Goal: Transaction & Acquisition: Purchase product/service

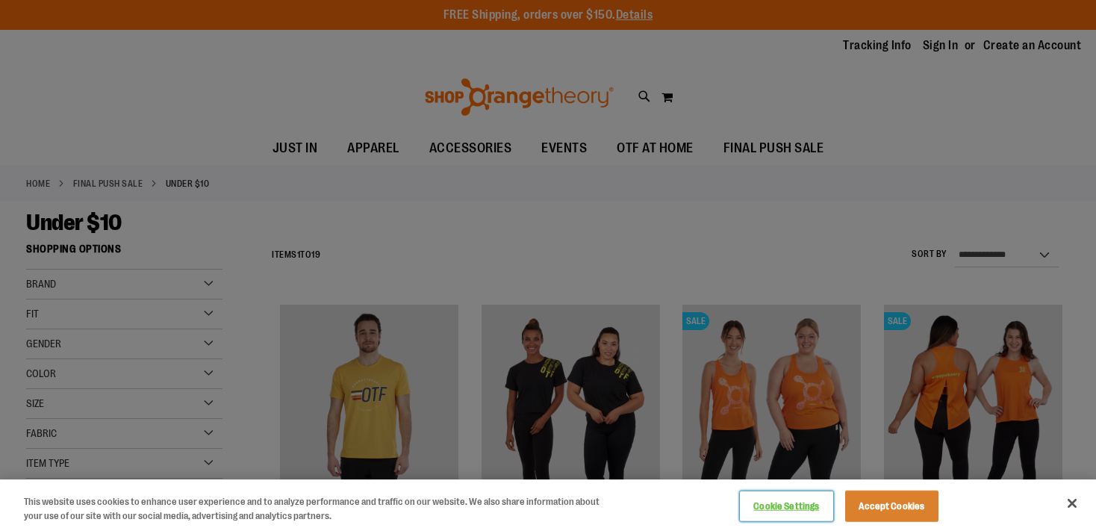
click at [792, 508] on button "Cookie Settings" at bounding box center [786, 506] width 93 height 30
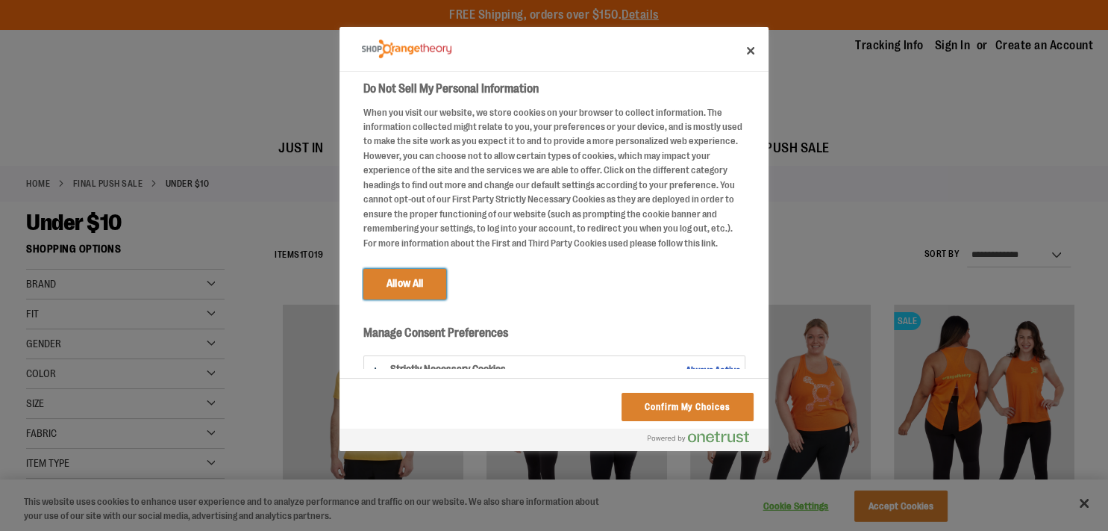
scroll to position [49, 0]
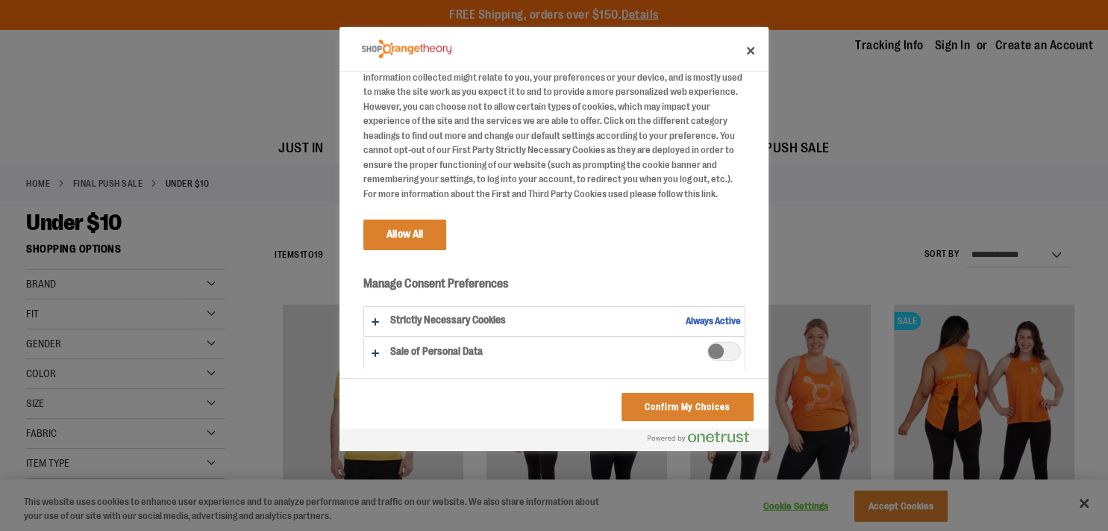
click at [710, 350] on span "Sale of Personal Data" at bounding box center [725, 351] width 34 height 19
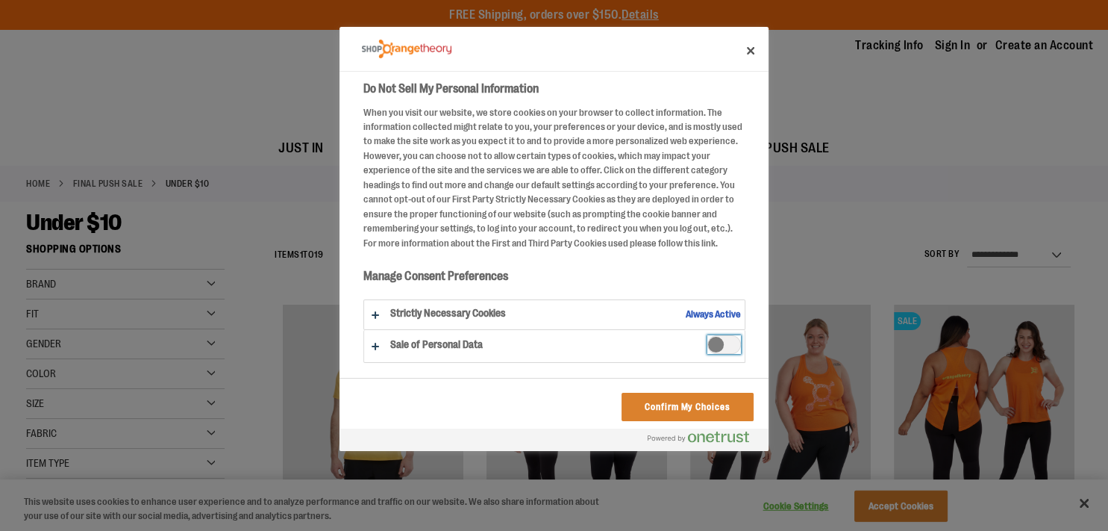
scroll to position [0, 0]
click at [710, 350] on span "Sale of Personal Data" at bounding box center [725, 344] width 34 height 19
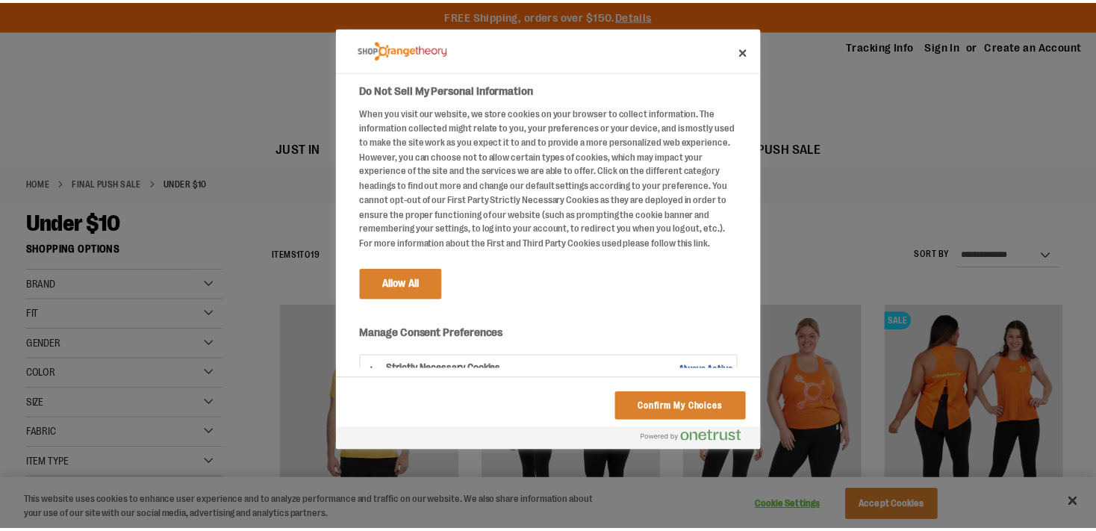
scroll to position [49, 0]
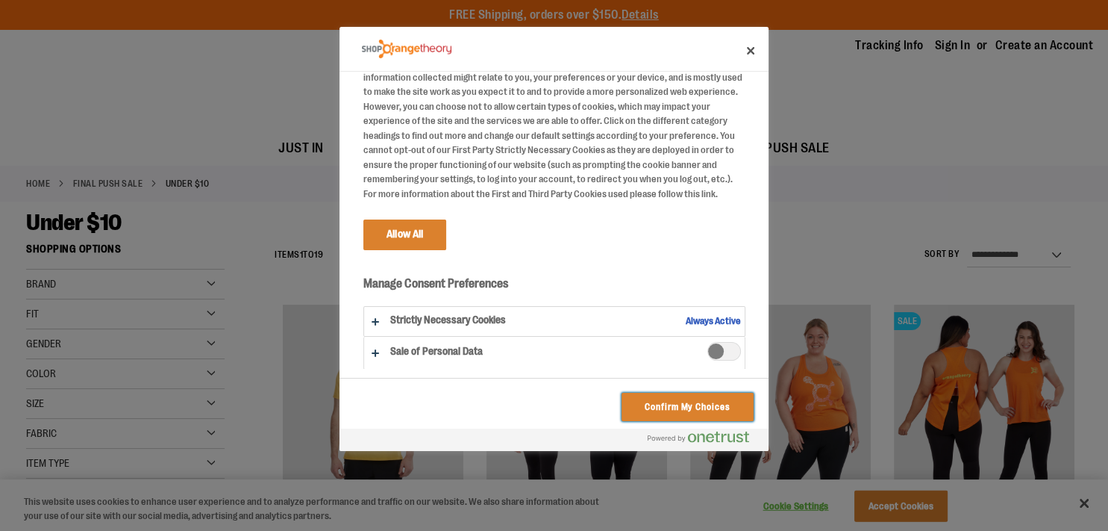
click at [643, 402] on button "Confirm My Choices" at bounding box center [688, 407] width 132 height 28
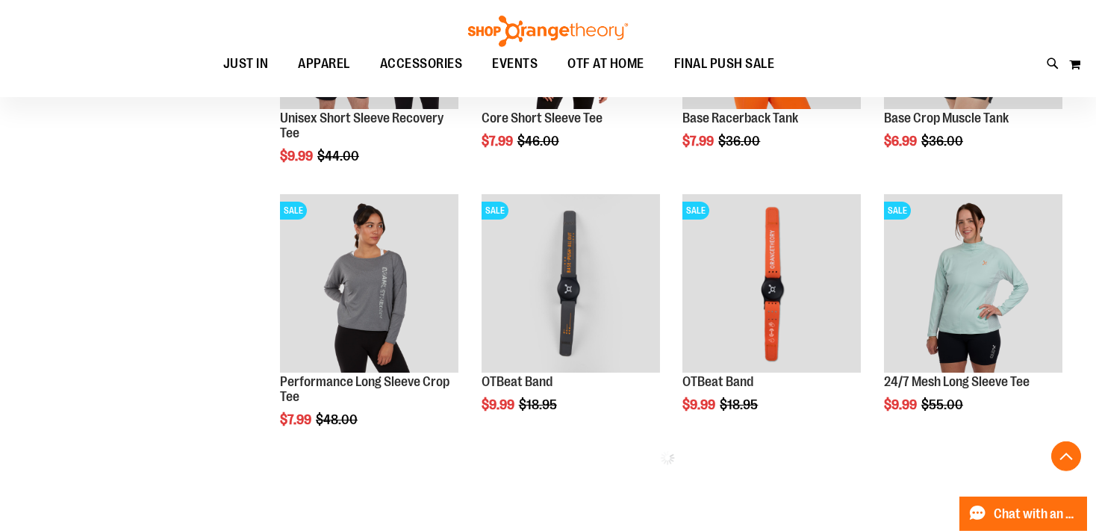
scroll to position [639, 0]
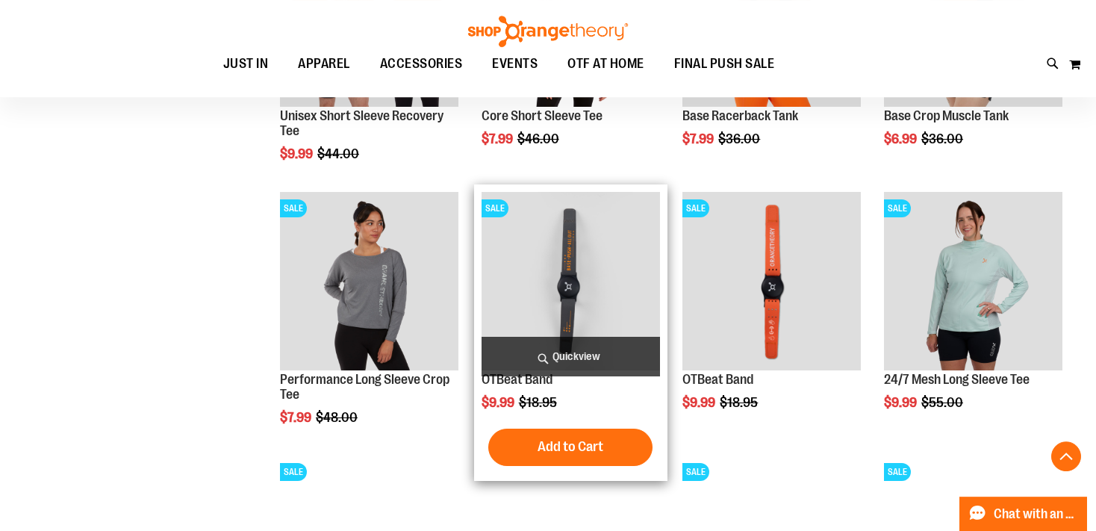
click at [566, 250] on img "product" at bounding box center [570, 281] width 178 height 178
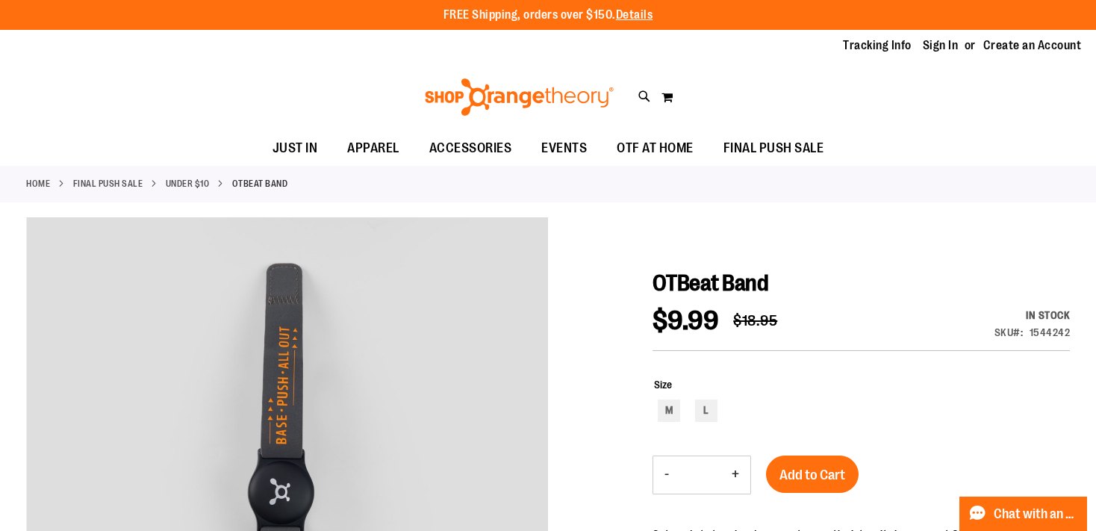
click at [185, 181] on link "Under $10" at bounding box center [188, 183] width 44 height 13
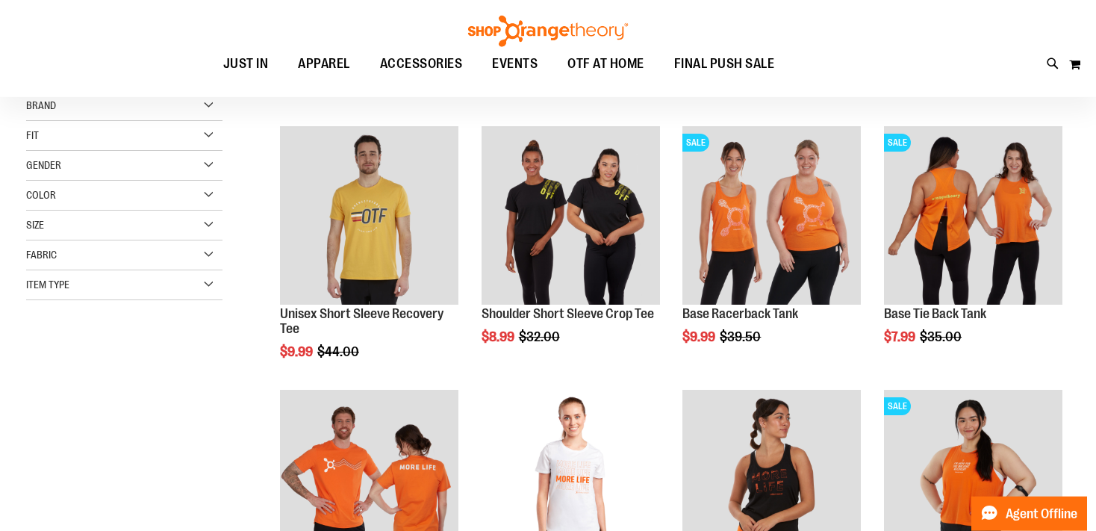
scroll to position [13, 0]
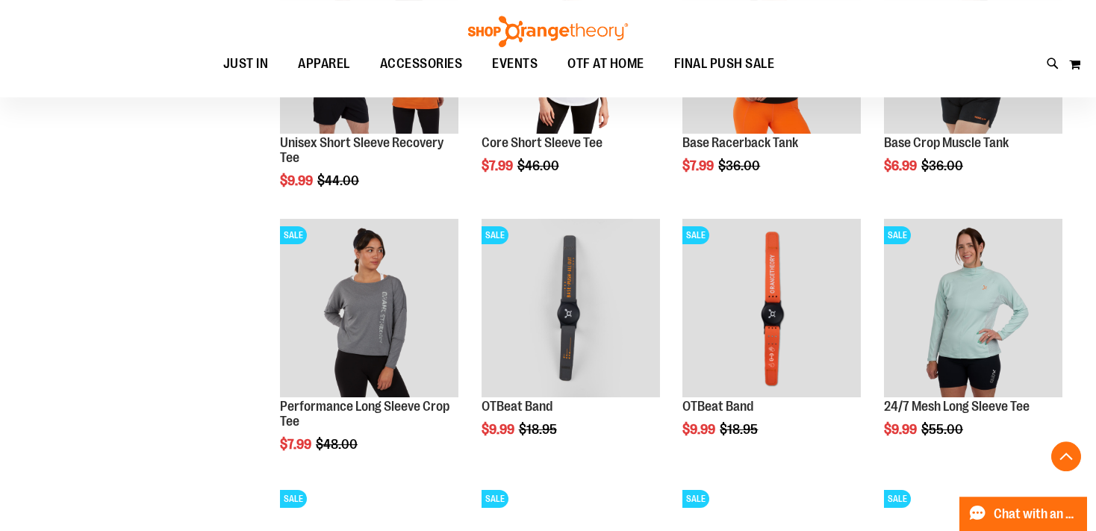
scroll to position [446, 0]
